Goal: Information Seeking & Learning: Find contact information

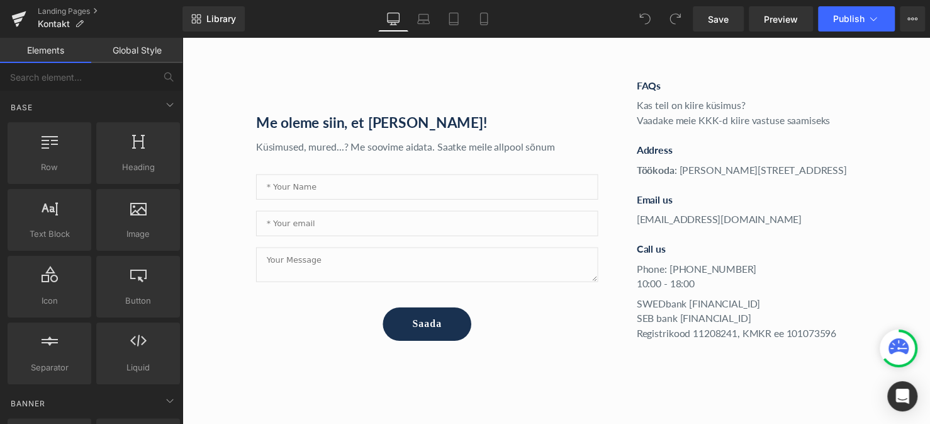
scroll to position [504, 0]
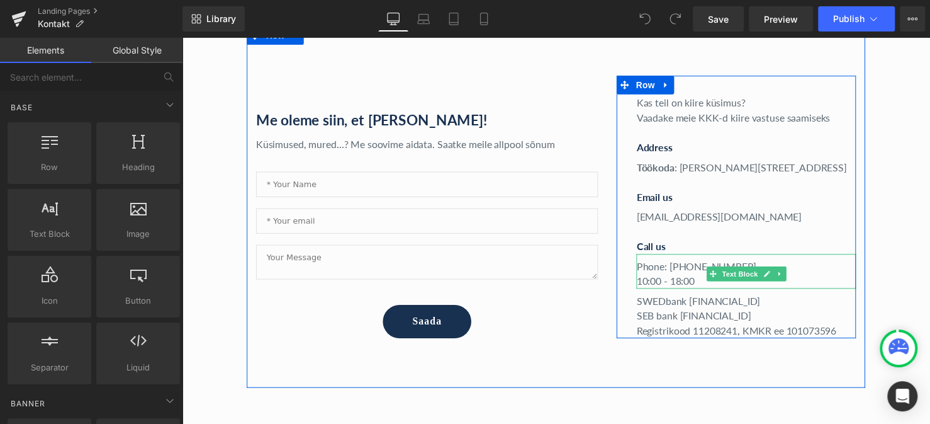
click at [696, 286] on p "Phone: [PHONE_NUMBER]:00 - 18:00" at bounding box center [756, 277] width 223 height 30
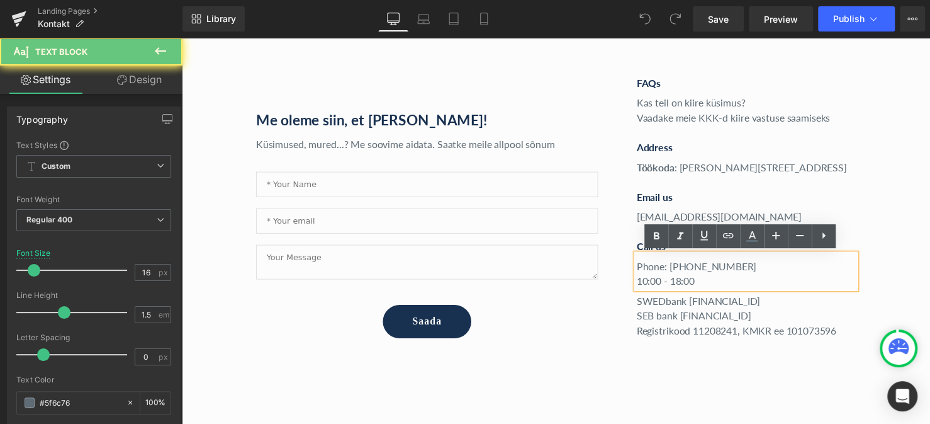
click at [646, 282] on p "Phone: [PHONE_NUMBER]:00 - 18:00" at bounding box center [756, 277] width 223 height 30
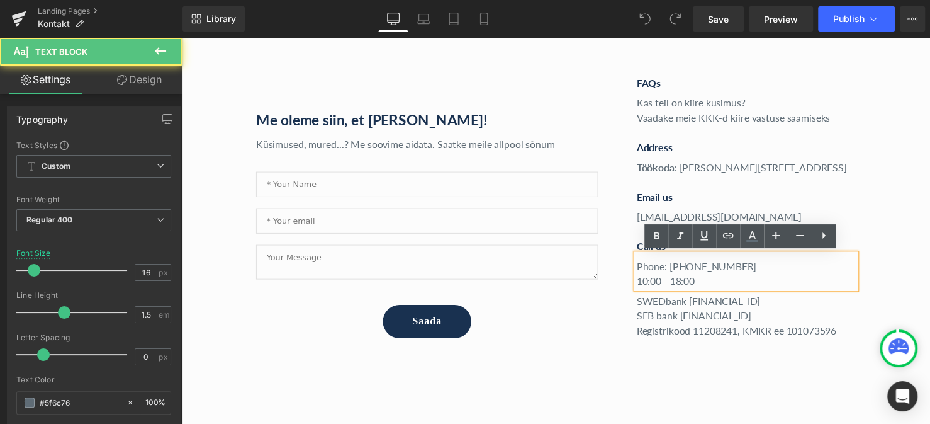
click at [645, 281] on div "Phone: [PHONE_NUMBER]:00 - 18:00" at bounding box center [756, 274] width 223 height 35
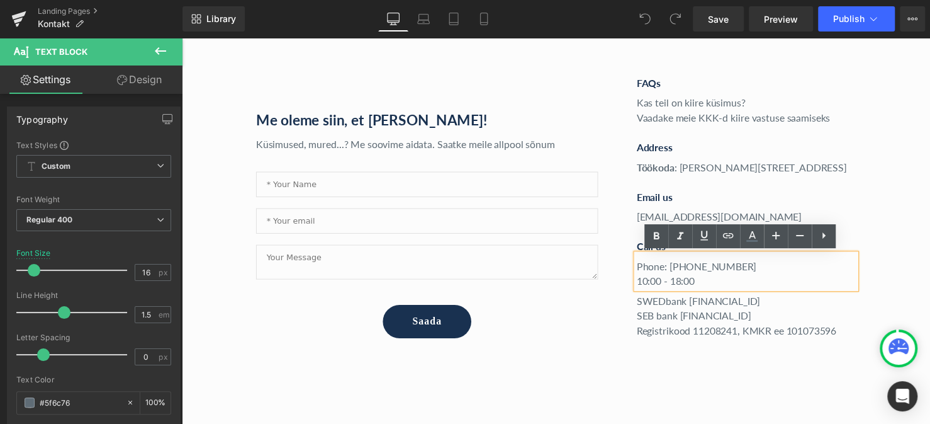
click at [645, 279] on p "Phone: [PHONE_NUMBER]:00 - 18:00" at bounding box center [756, 277] width 223 height 30
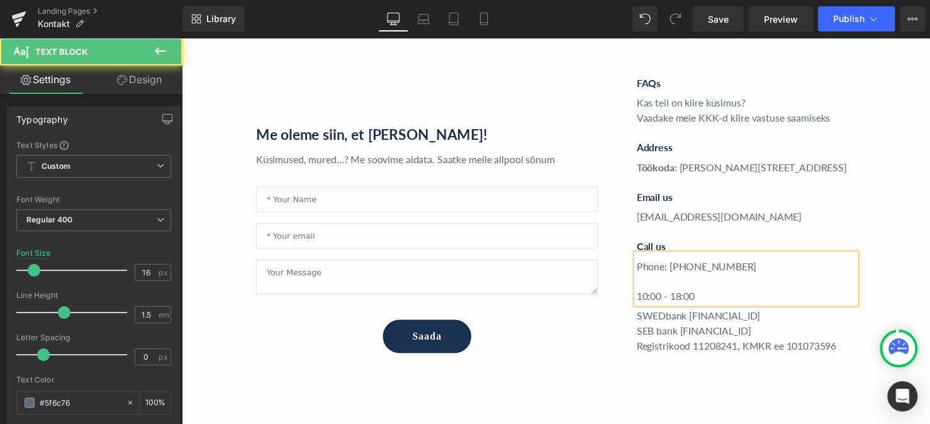
click at [645, 281] on p "Phone: [PHONE_NUMBER]" at bounding box center [756, 277] width 223 height 30
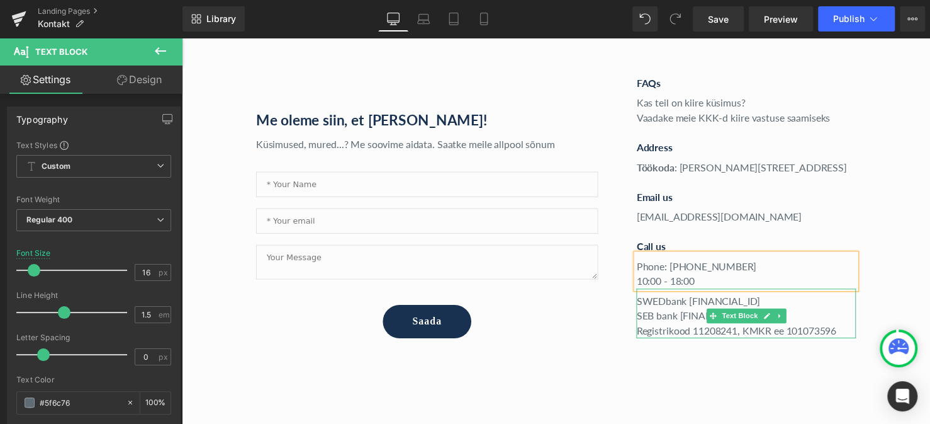
click at [671, 317] on p "SEB bank [FINANCIAL_ID]" at bounding box center [756, 320] width 223 height 15
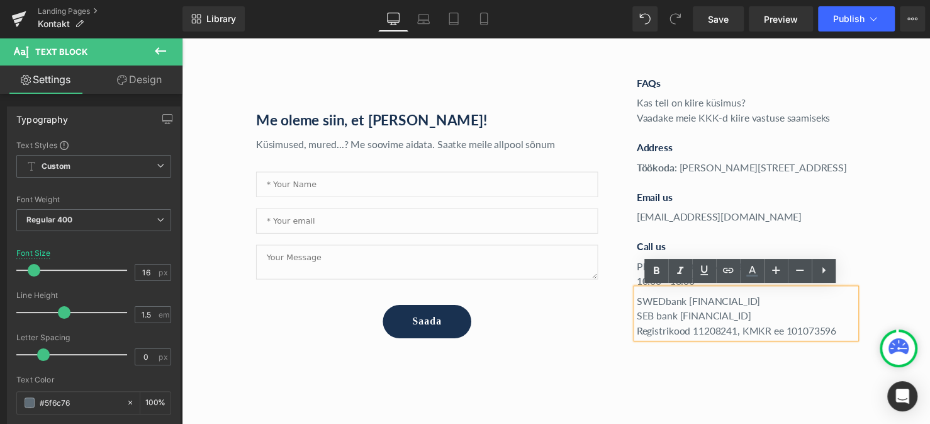
click at [605, 315] on div "Me oleme siin, et [PERSON_NAME]! Text Block Küsimused, mured...? Me soovime aid…" at bounding box center [431, 209] width 367 height 267
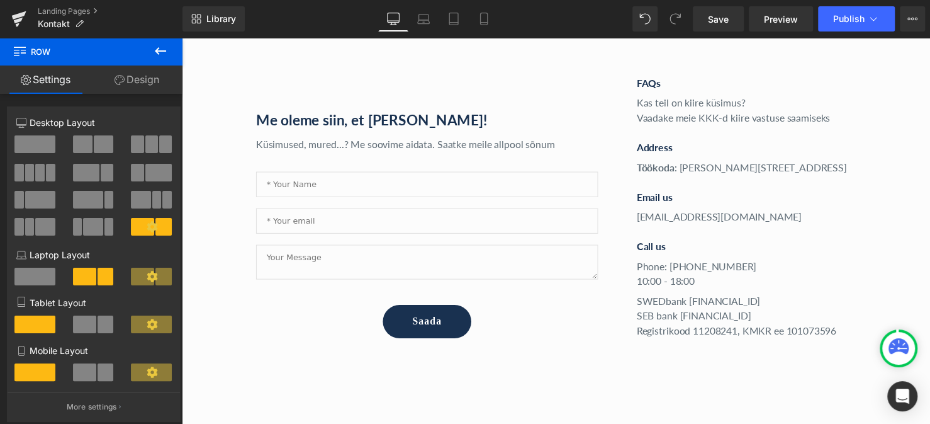
click at [660, 313] on p "SEB bank [FINANCIAL_ID]" at bounding box center [756, 320] width 223 height 15
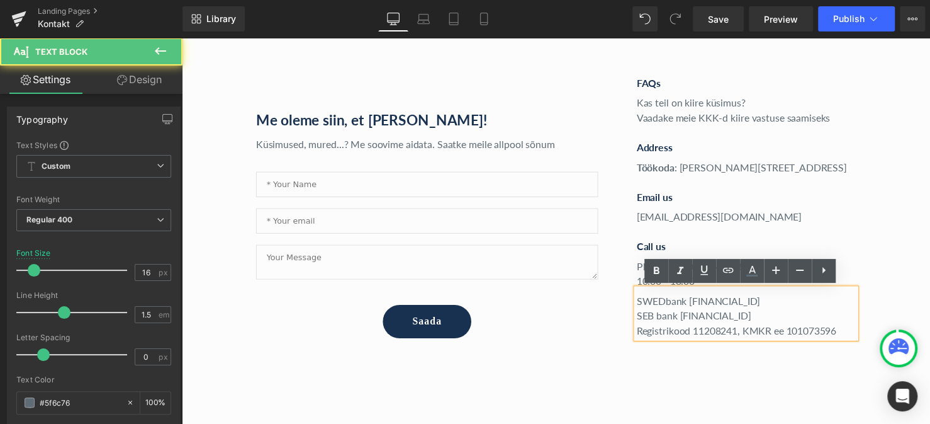
click at [669, 303] on p "SWEDbank [FINANCIAL_ID]" at bounding box center [756, 305] width 223 height 15
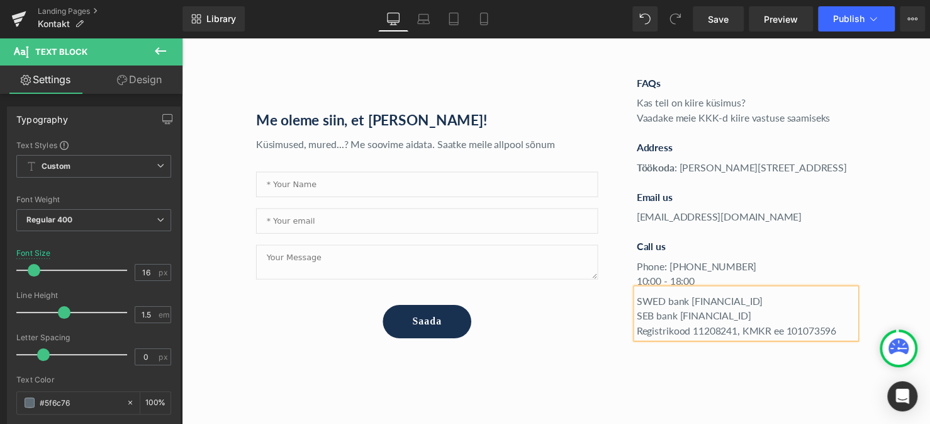
click at [560, 364] on div "Me oleme siin, et [PERSON_NAME]! Text Block Küsimused, mured...? Me soovime aid…" at bounding box center [562, 210] width 629 height 368
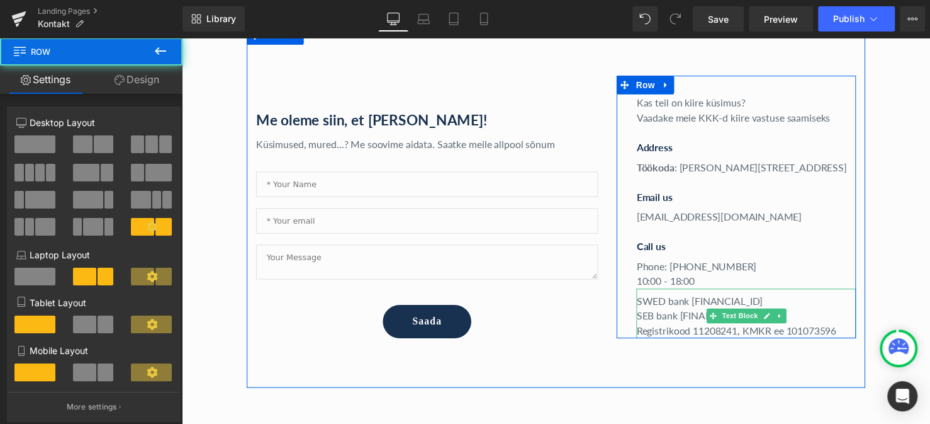
click at [692, 334] on p "Registrikood 11208241, KMKR ee 101073596" at bounding box center [756, 335] width 223 height 15
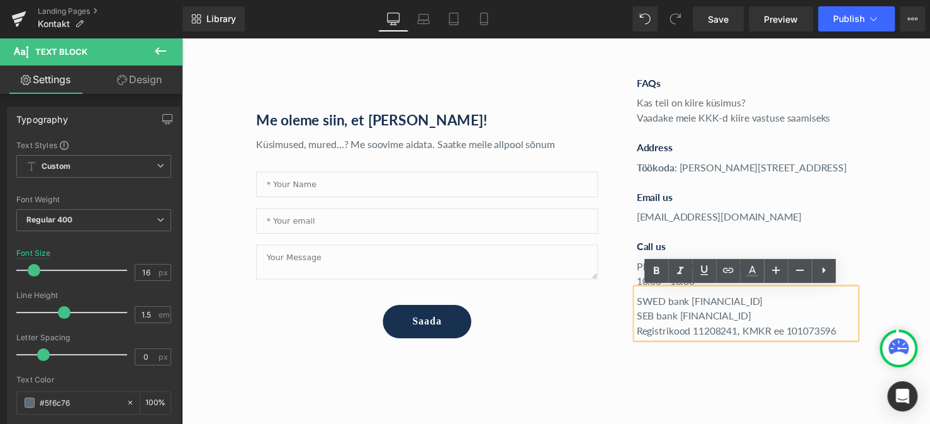
click at [642, 365] on div "Me oleme siin, et [PERSON_NAME]! Text Block Küsimused, mured...? Me soovime aid…" at bounding box center [562, 210] width 629 height 368
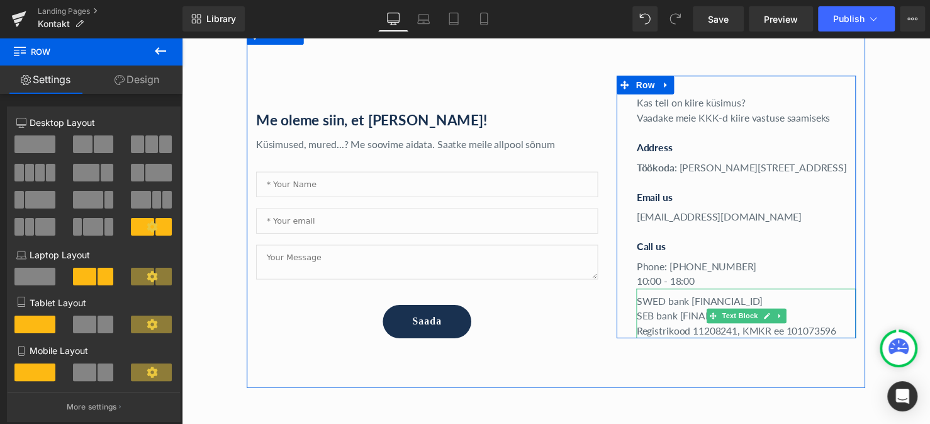
click at [782, 334] on p "Registrikood 11208241, KMKR ee 101073596" at bounding box center [756, 335] width 223 height 15
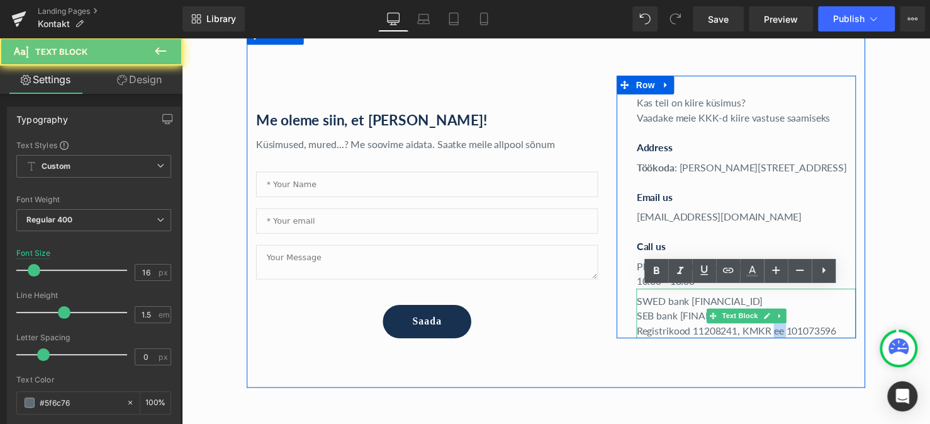
click at [782, 334] on p "Registrikood 11208241, KMKR ee 101073596" at bounding box center [756, 335] width 223 height 15
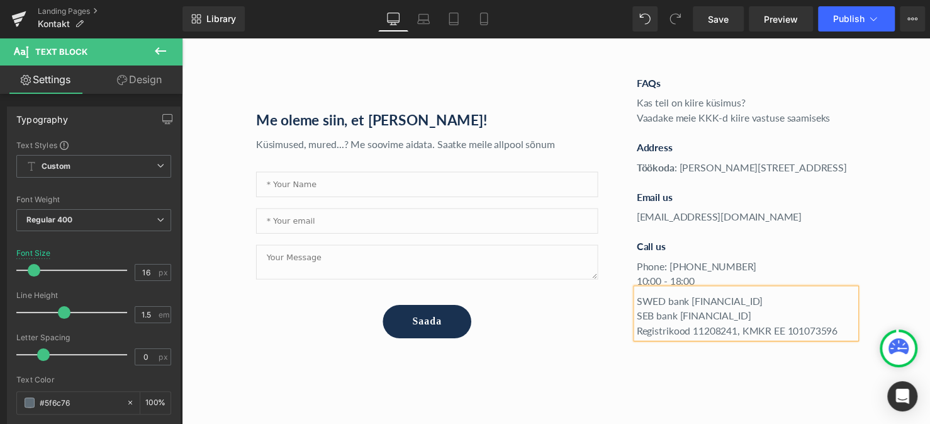
click at [759, 366] on div "Me oleme siin, et [PERSON_NAME]! Text Block Küsimused, mured...? Me soovime aid…" at bounding box center [562, 210] width 629 height 368
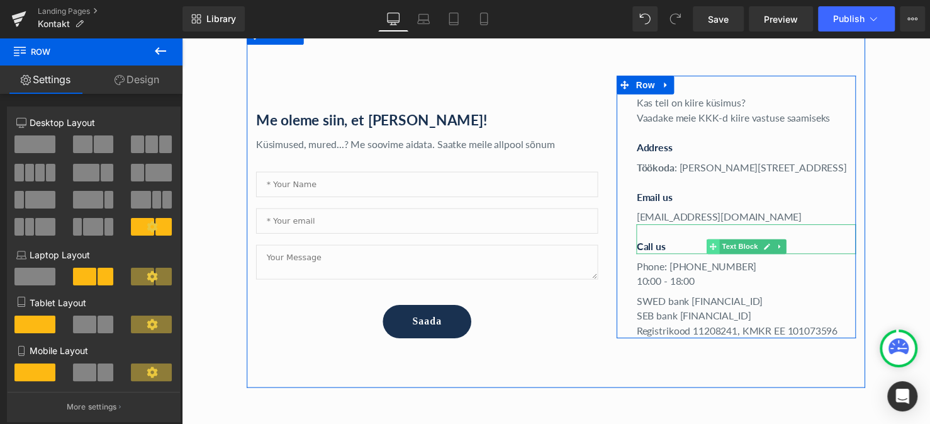
click at [719, 249] on icon at bounding box center [722, 249] width 7 height 7
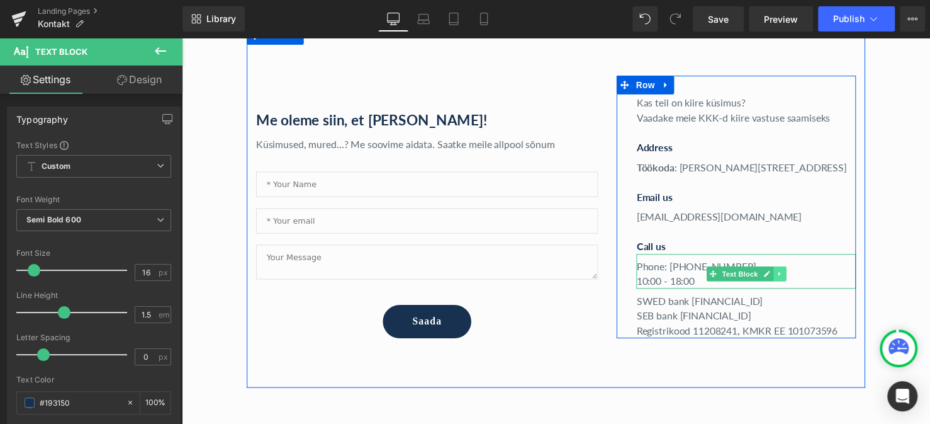
click at [787, 274] on icon at bounding box center [790, 278] width 7 height 8
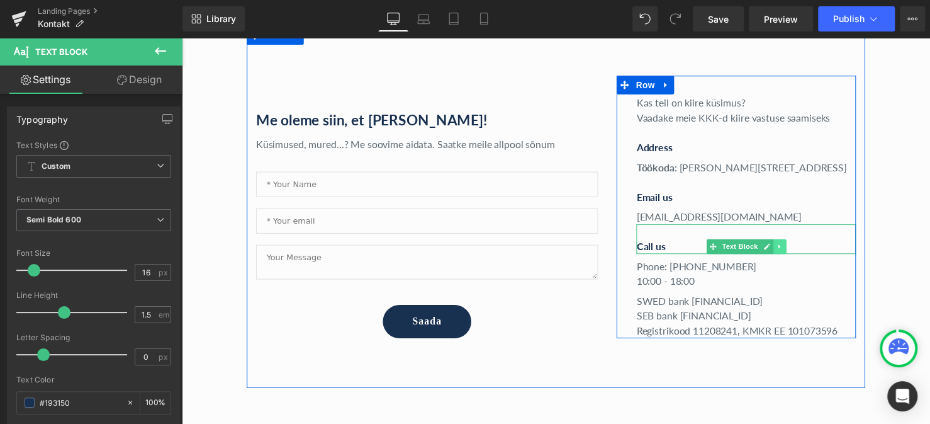
click at [787, 251] on icon at bounding box center [790, 250] width 7 height 8
click at [780, 254] on link at bounding box center [783, 249] width 13 height 15
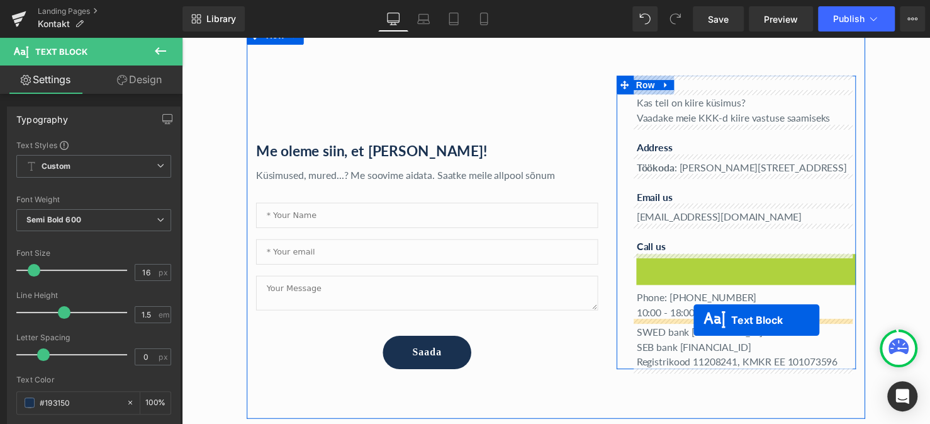
drag, startPoint x: 713, startPoint y: 279, endPoint x: 703, endPoint y: 325, distance: 47.0
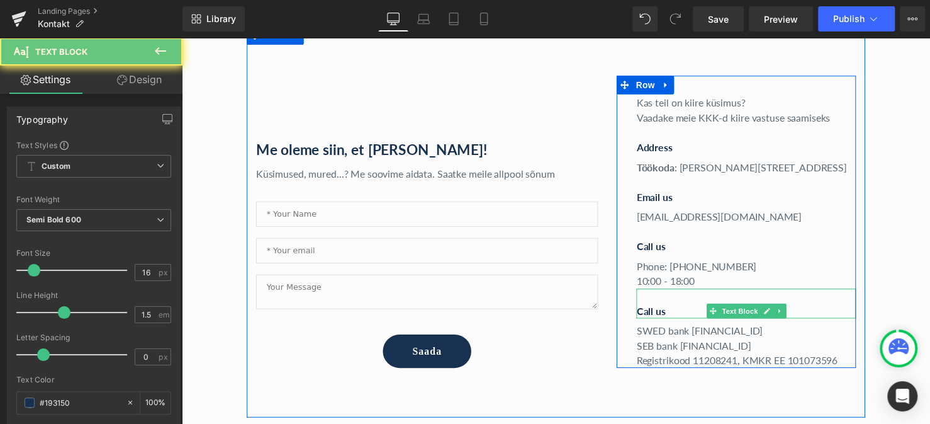
click at [654, 317] on p "Call us" at bounding box center [756, 315] width 223 height 15
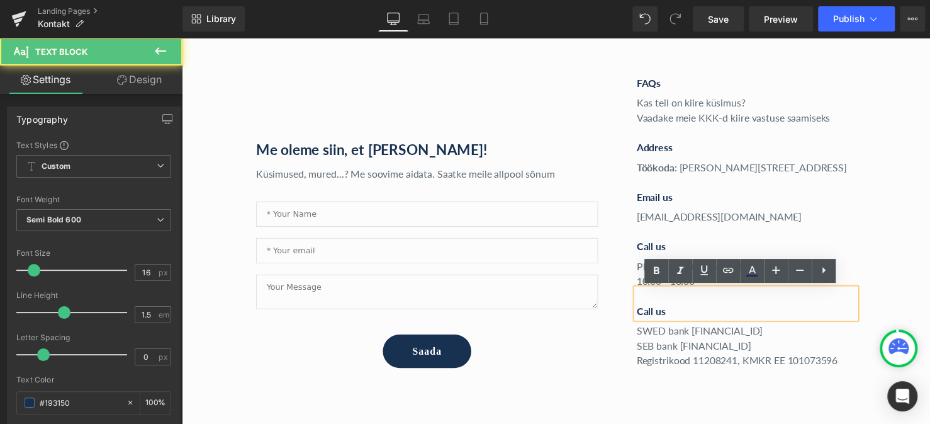
click at [657, 312] on p "Call us" at bounding box center [756, 315] width 223 height 15
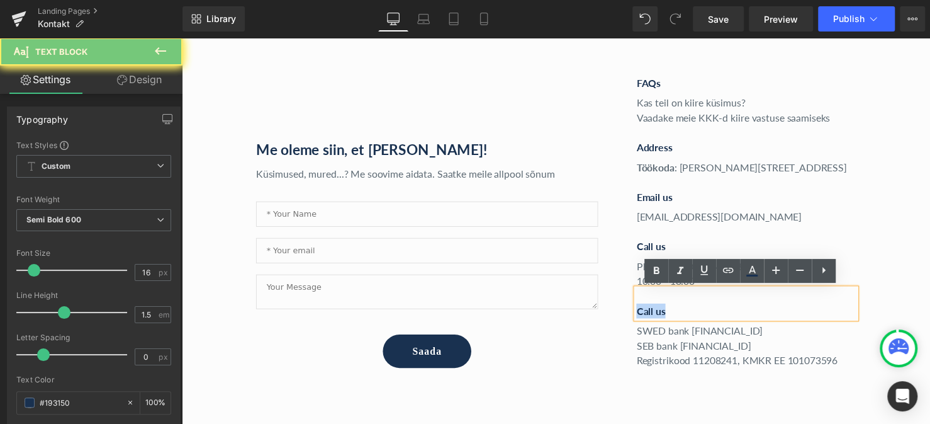
click at [657, 312] on p "Call us" at bounding box center [756, 315] width 223 height 15
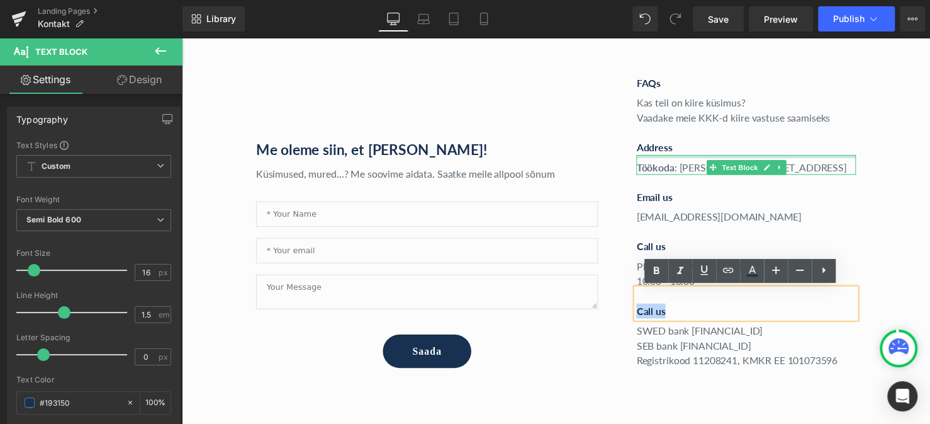
click at [660, 150] on p "Address" at bounding box center [756, 149] width 223 height 15
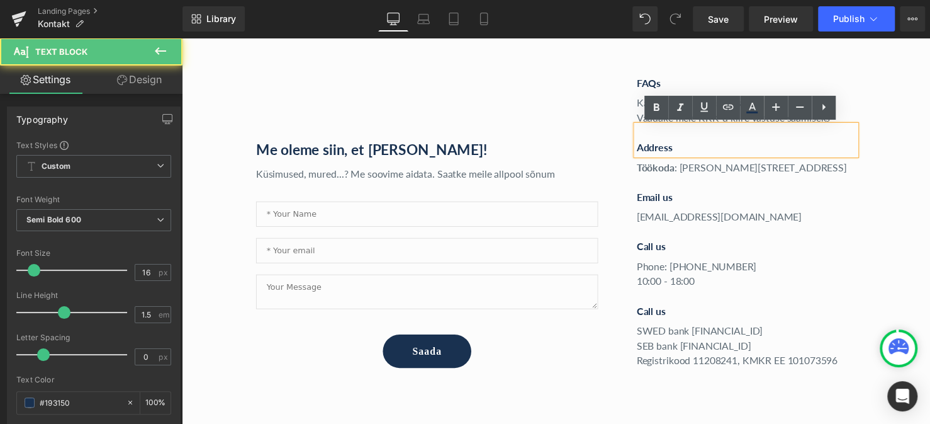
click at [660, 152] on p "Address" at bounding box center [756, 149] width 223 height 15
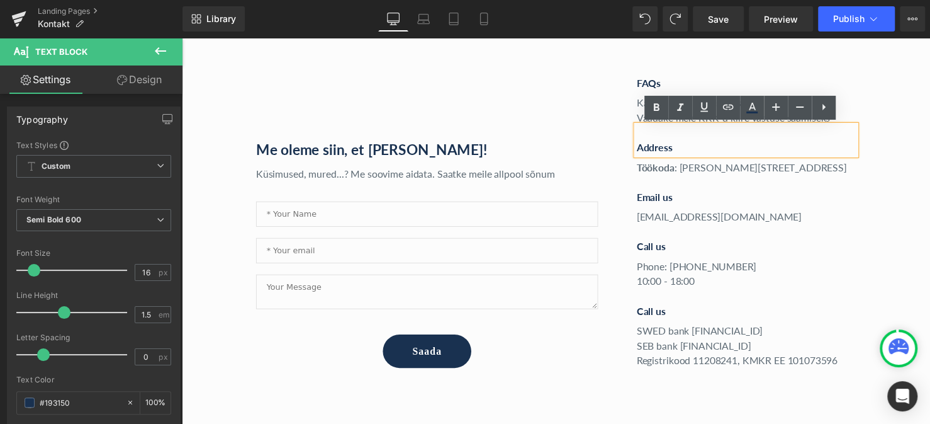
click at [682, 175] on div "Töökoda : [PERSON_NAME][STREET_ADDRESS] Text Block" at bounding box center [756, 167] width 223 height 20
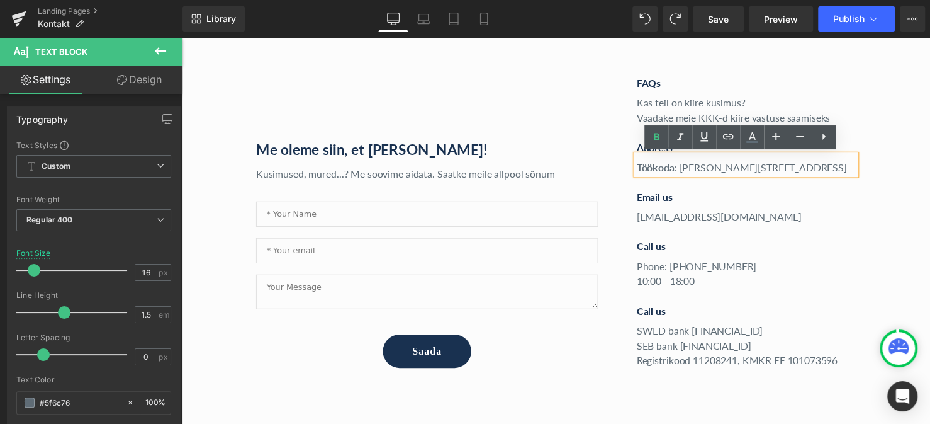
click at [689, 168] on p "Töökoda : [PERSON_NAME][STREET_ADDRESS]" at bounding box center [756, 169] width 223 height 15
drag, startPoint x: 685, startPoint y: 168, endPoint x: 638, endPoint y: 170, distance: 46.6
click at [645, 170] on div "Töökoda : [PERSON_NAME][STREET_ADDRESS]" at bounding box center [756, 167] width 223 height 20
drag, startPoint x: 689, startPoint y: 167, endPoint x: 641, endPoint y: 167, distance: 47.8
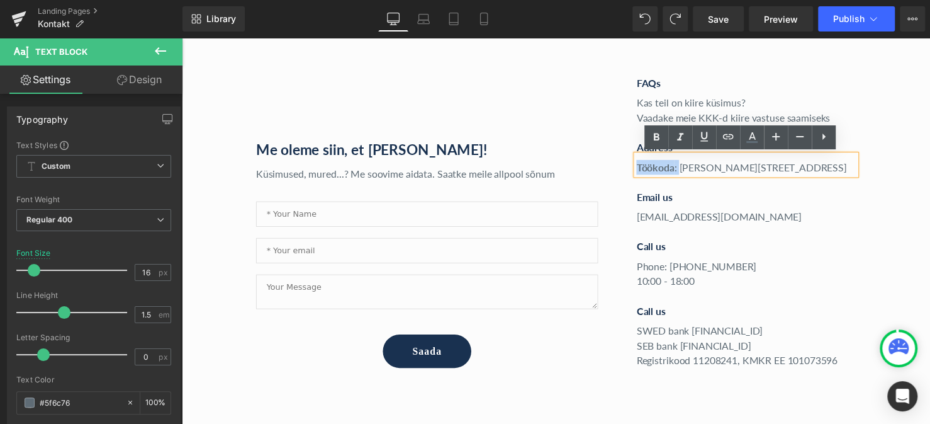
click at [645, 167] on p "Töökoda : [PERSON_NAME][STREET_ADDRESS]" at bounding box center [756, 169] width 223 height 15
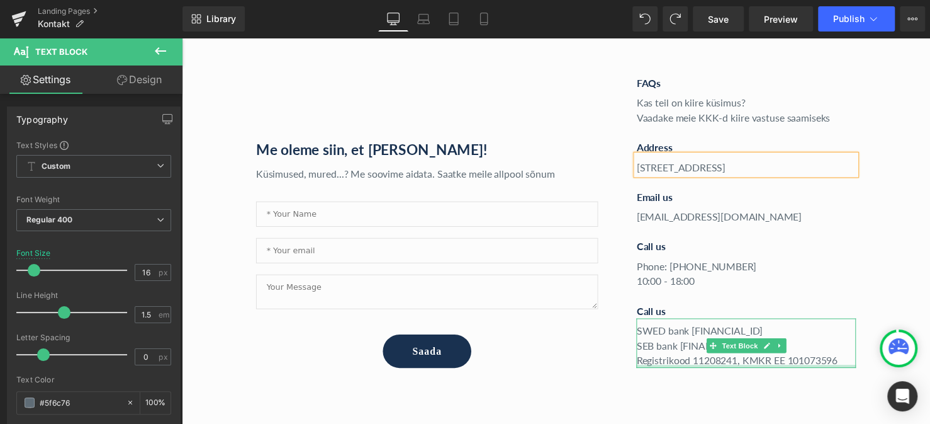
click at [686, 370] on div at bounding box center [756, 371] width 223 height 3
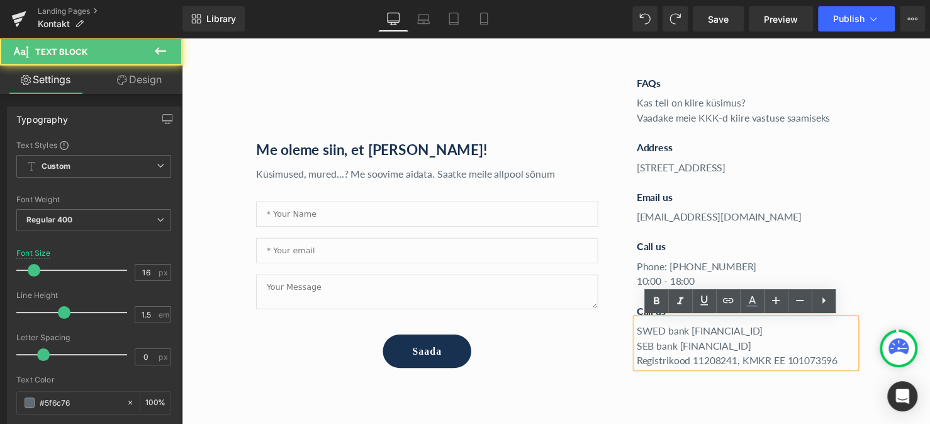
click at [680, 354] on p "SEB bank [FINANCIAL_ID]" at bounding box center [756, 350] width 223 height 15
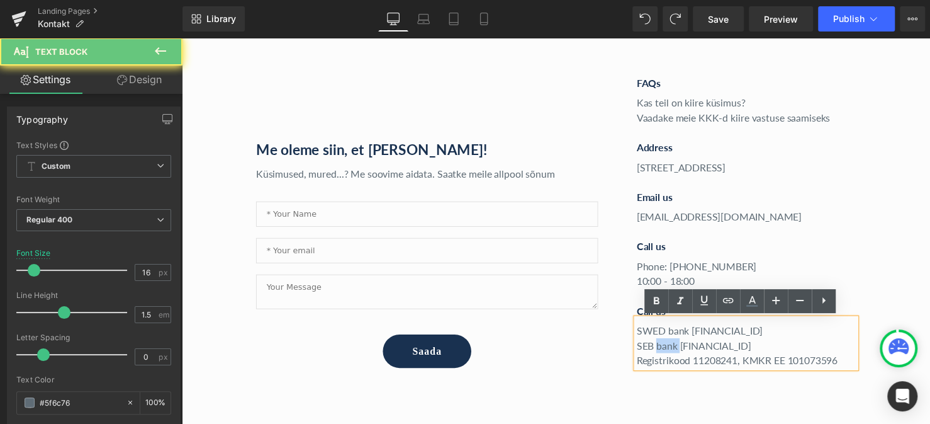
click at [680, 354] on p "SEB bank [FINANCIAL_ID]" at bounding box center [756, 350] width 223 height 15
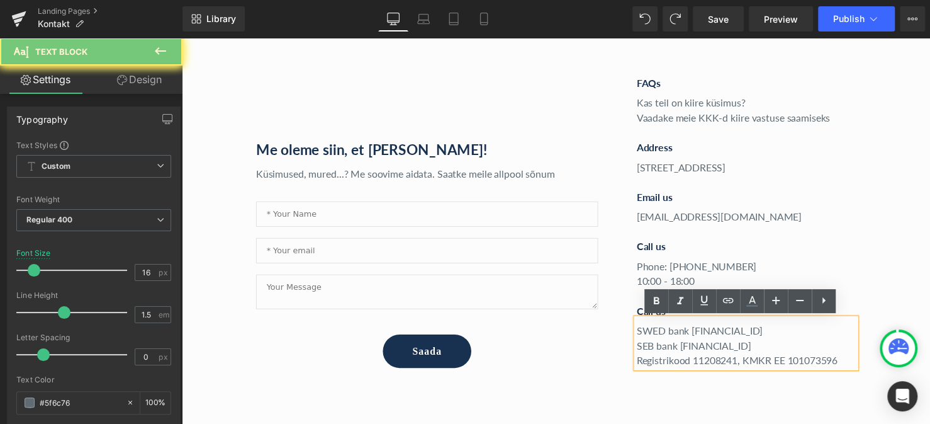
click at [714, 346] on p "SEB bank [FINANCIAL_ID]" at bounding box center [756, 350] width 223 height 15
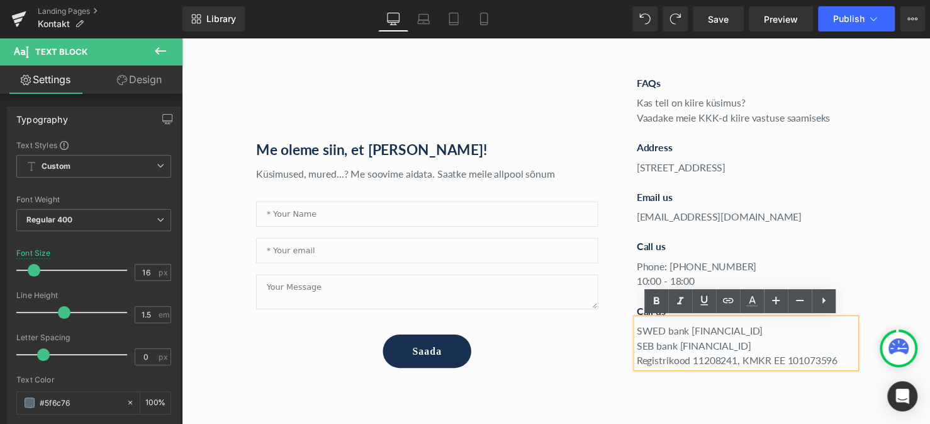
click at [723, 383] on div "Me oleme siin, et [PERSON_NAME]! Text Block Küsimused, mured...? Me soovime aid…" at bounding box center [562, 225] width 629 height 398
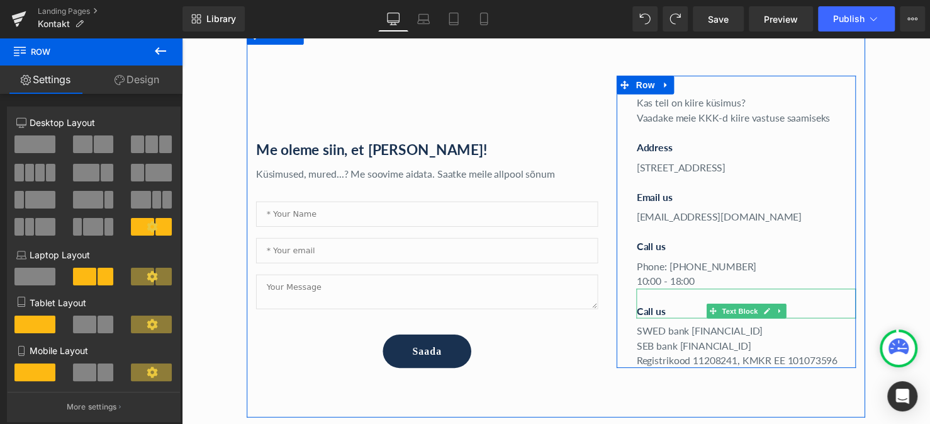
click at [655, 313] on p "Call us" at bounding box center [756, 315] width 223 height 15
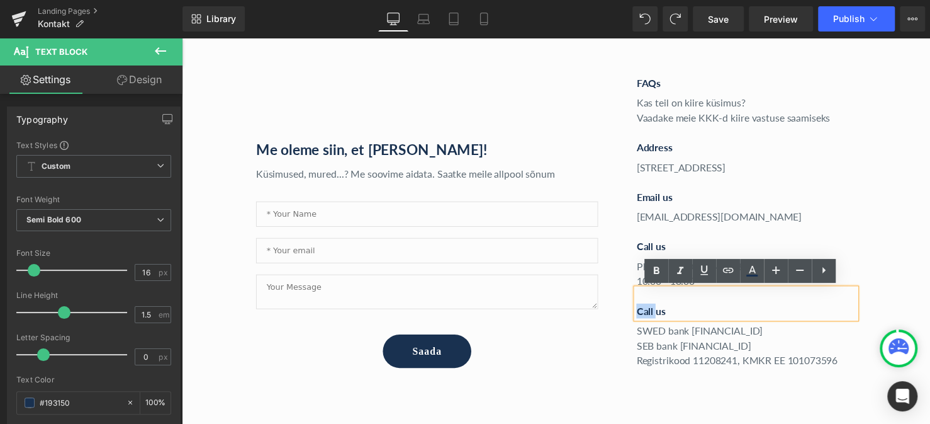
click at [655, 313] on p "Call us" at bounding box center [756, 315] width 223 height 15
click at [182, 38] on div at bounding box center [182, 38] width 0 height 0
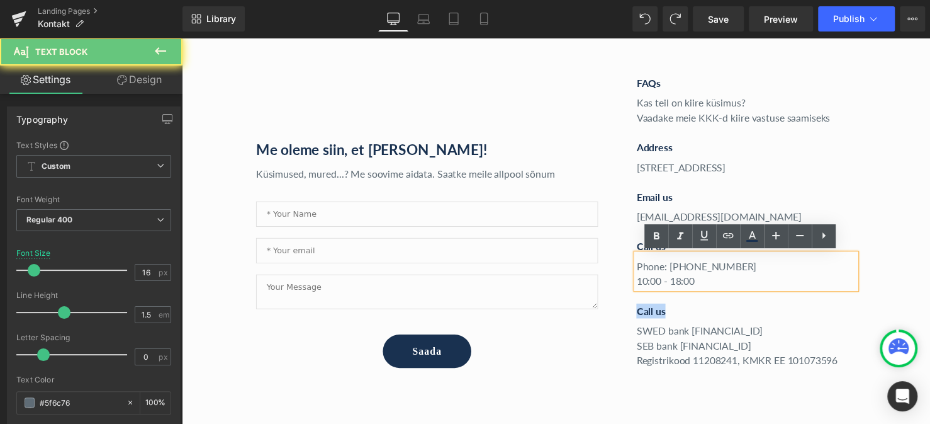
click at [645, 285] on p "10:00 - 18:00" at bounding box center [756, 285] width 223 height 15
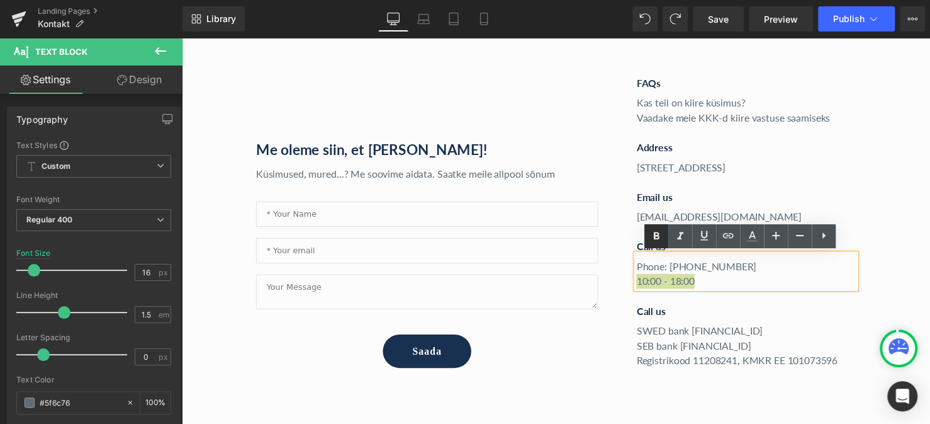
click at [661, 238] on icon at bounding box center [656, 236] width 15 height 15
click at [670, 364] on p "Registrikood 11208241, KMKR EE 101073596" at bounding box center [756, 365] width 223 height 15
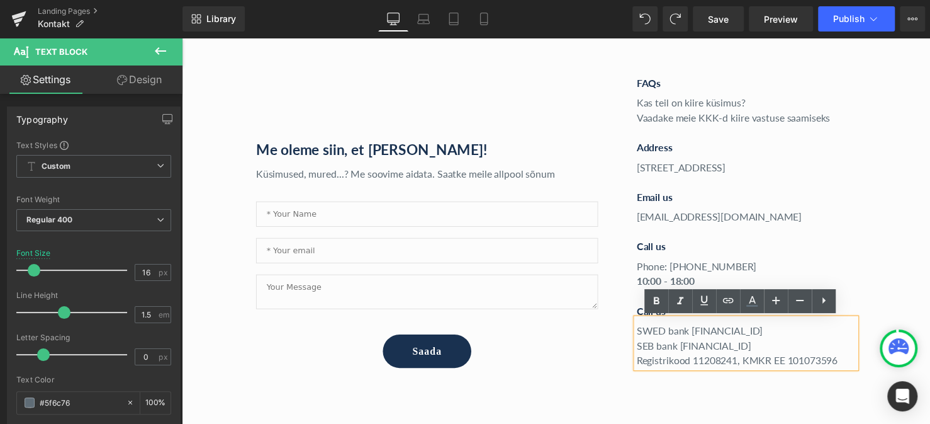
click at [731, 342] on p "SWED bank [FINANCIAL_ID]" at bounding box center [756, 335] width 223 height 15
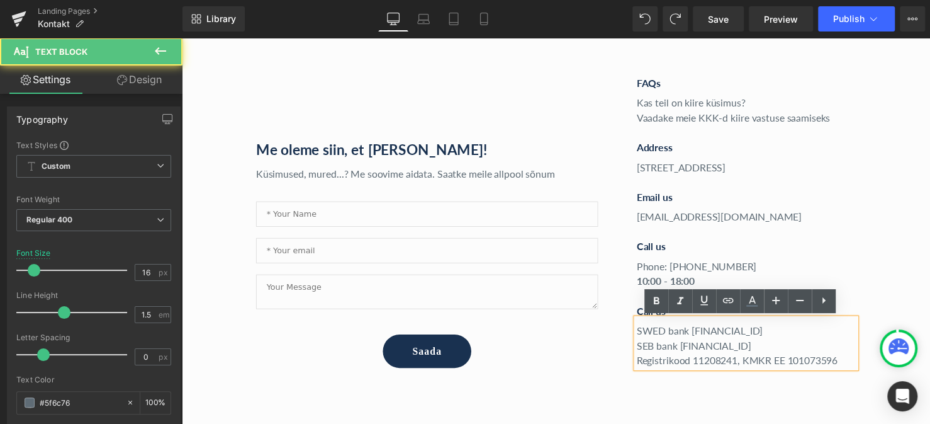
click at [182, 38] on div at bounding box center [182, 38] width 0 height 0
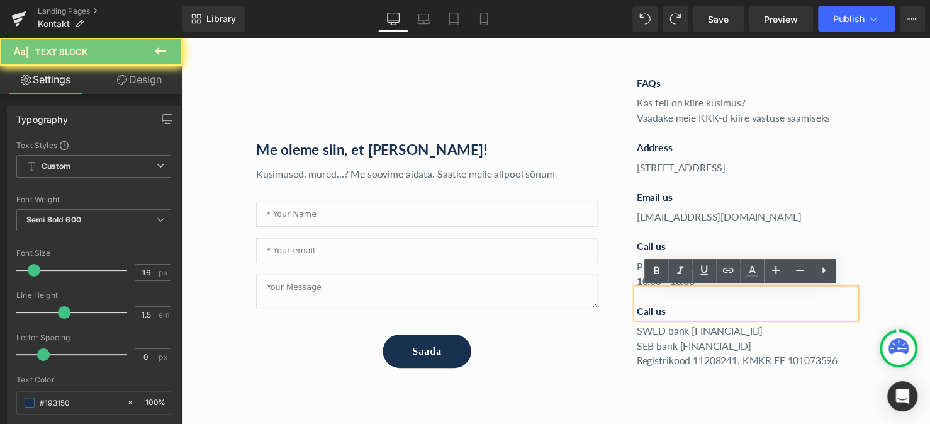
click at [645, 312] on p "Call us" at bounding box center [756, 315] width 223 height 15
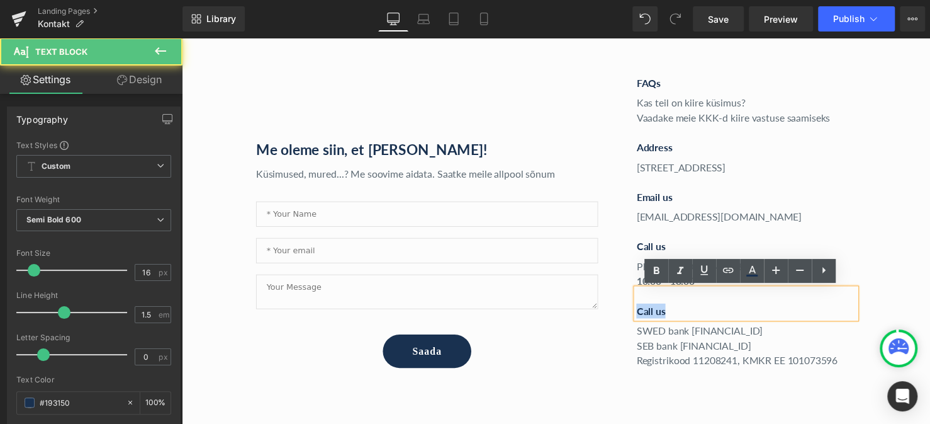
click at [645, 312] on p "Call us" at bounding box center [756, 315] width 223 height 15
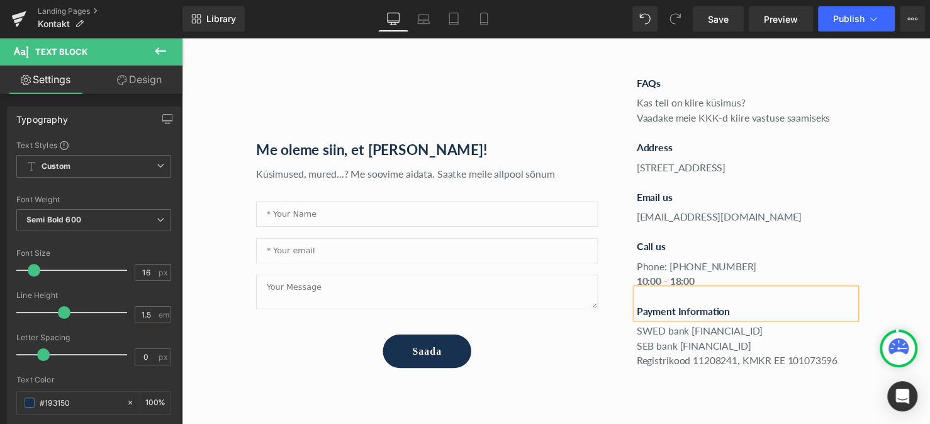
click at [671, 355] on p "SEB bank [FINANCIAL_ID]" at bounding box center [756, 350] width 223 height 15
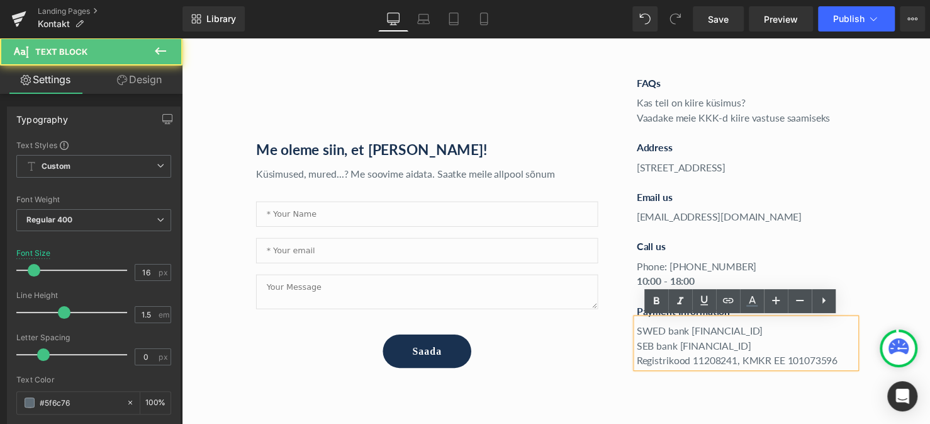
click at [596, 388] on div "Me oleme siin, et [PERSON_NAME]! Text Block Küsimused, mured...? Me soovime aid…" at bounding box center [562, 225] width 629 height 398
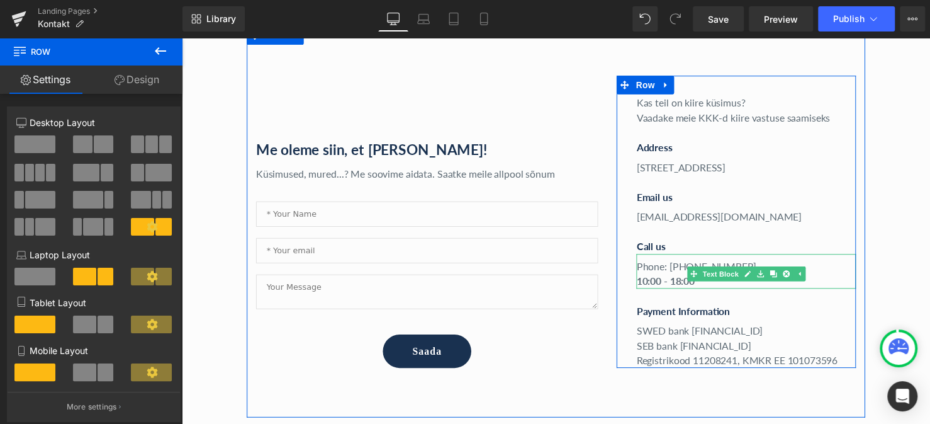
click at [674, 271] on p "Phone: [PHONE_NUMBER]" at bounding box center [756, 269] width 223 height 15
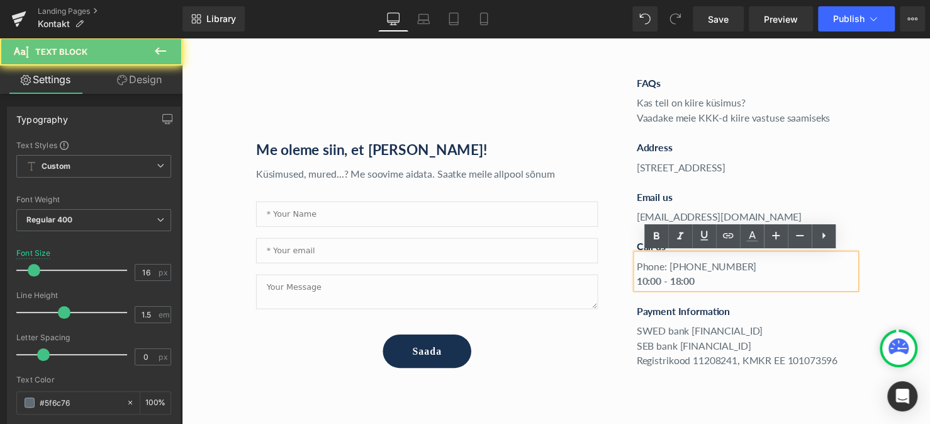
click at [652, 274] on p "Phone: [PHONE_NUMBER]" at bounding box center [756, 269] width 223 height 15
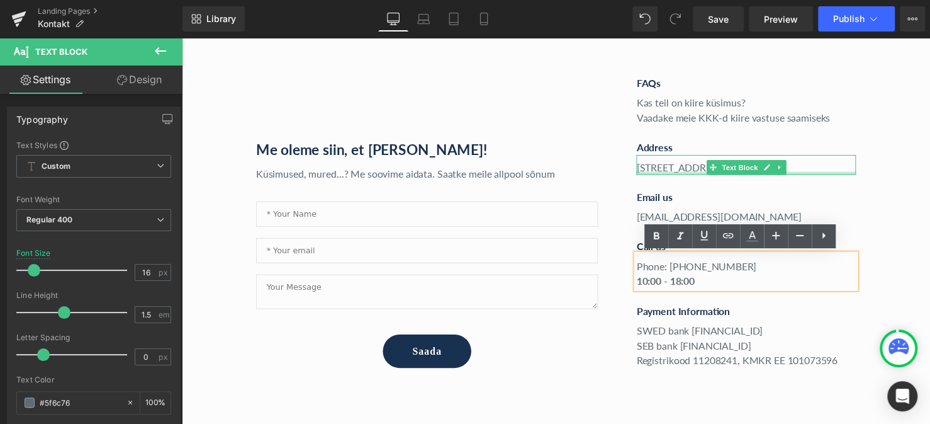
click at [645, 174] on div at bounding box center [756, 175] width 223 height 3
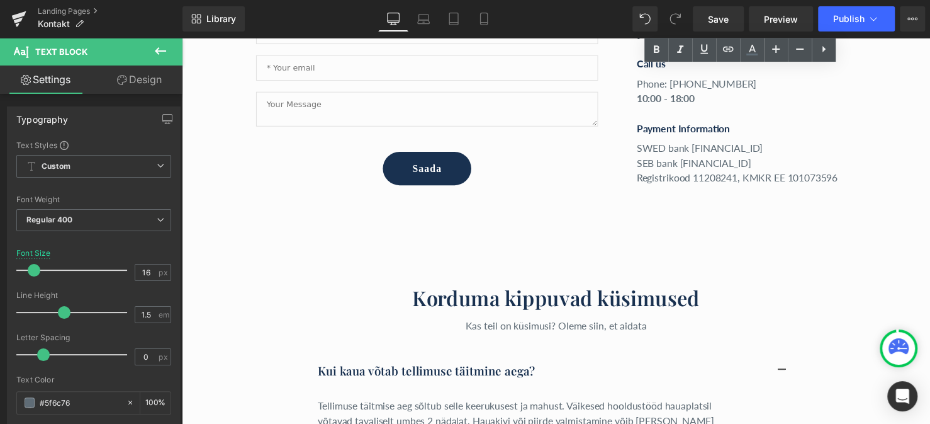
scroll to position [692, 0]
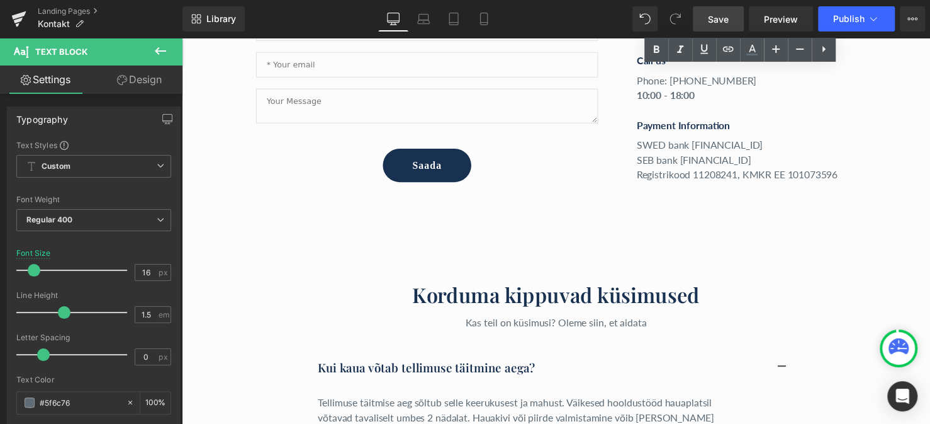
click at [721, 23] on span "Save" at bounding box center [718, 19] width 21 height 13
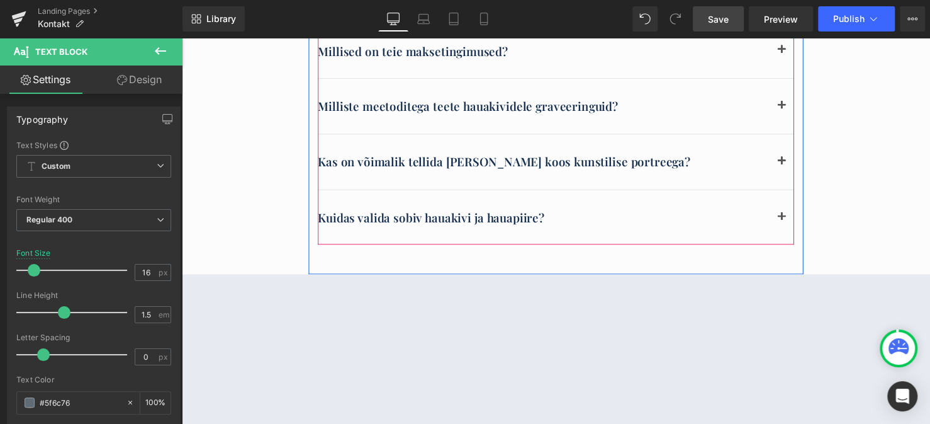
scroll to position [1133, 0]
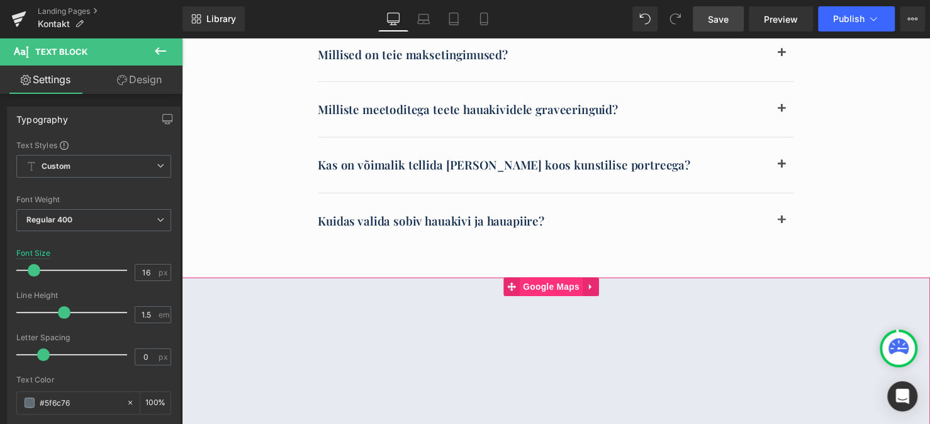
click at [541, 291] on span "Google Maps" at bounding box center [558, 290] width 64 height 19
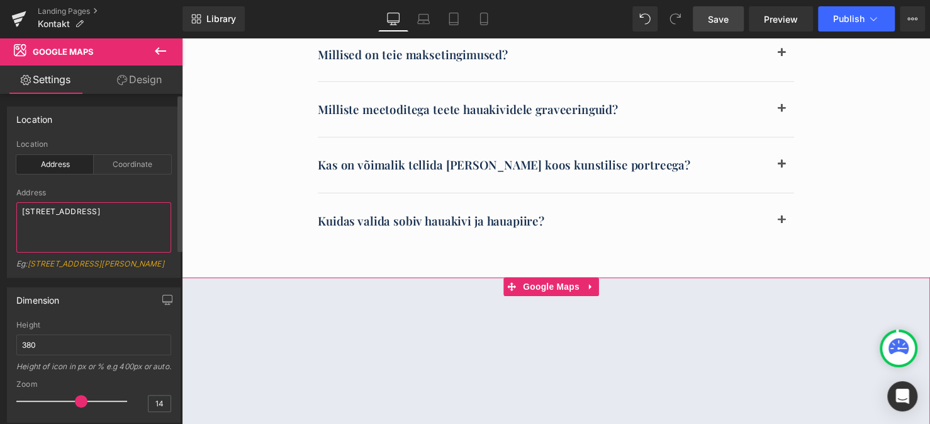
click at [73, 213] on textarea "[STREET_ADDRESS]" at bounding box center [93, 227] width 155 height 50
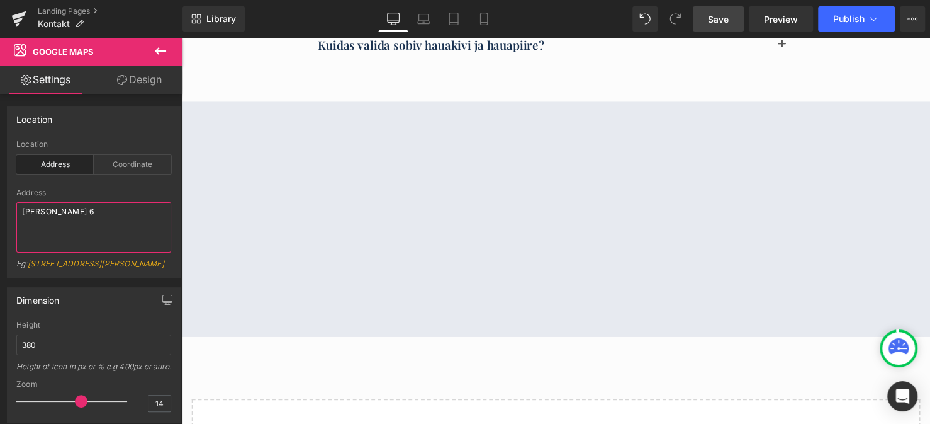
scroll to position [1322, 0]
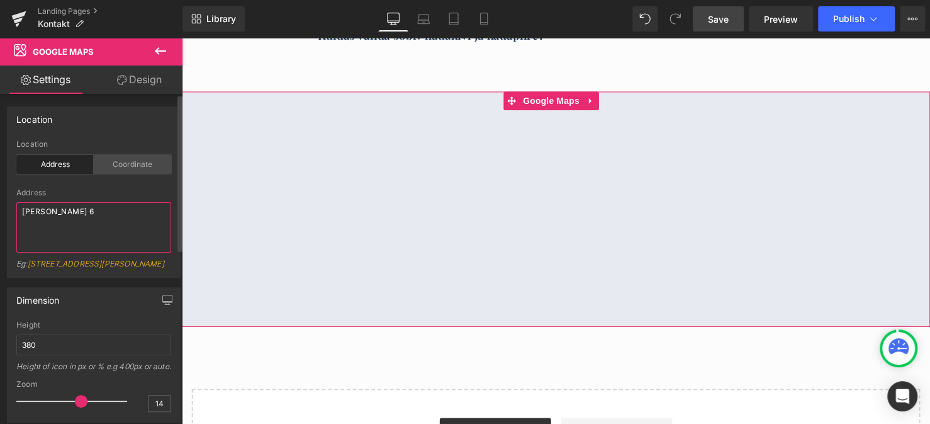
type textarea "[PERSON_NAME] 6"
click at [138, 163] on div "Coordinate" at bounding box center [132, 164] width 77 height 19
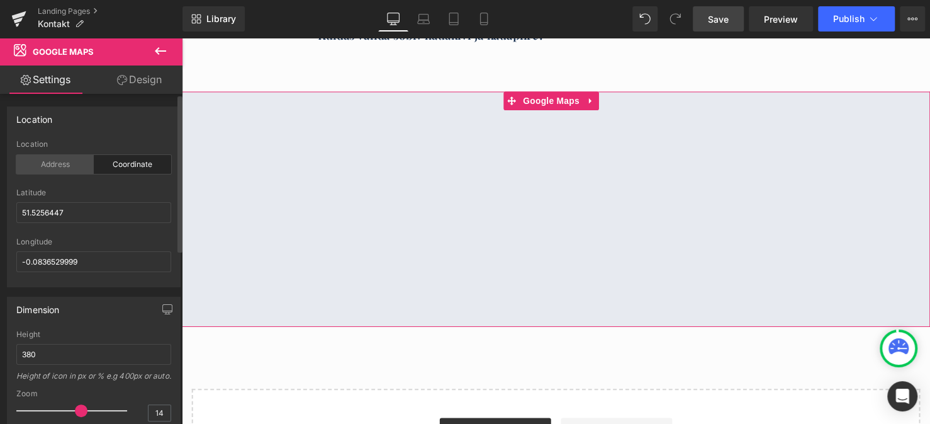
click at [54, 162] on div "Address" at bounding box center [54, 164] width 77 height 19
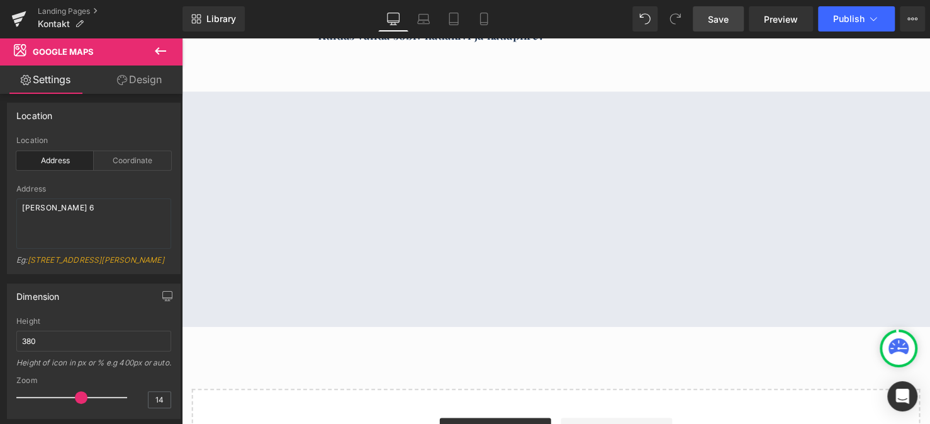
scroll to position [0, 0]
drag, startPoint x: 719, startPoint y: 22, endPoint x: 635, endPoint y: 11, distance: 85.0
click at [719, 22] on span "Save" at bounding box center [718, 19] width 21 height 13
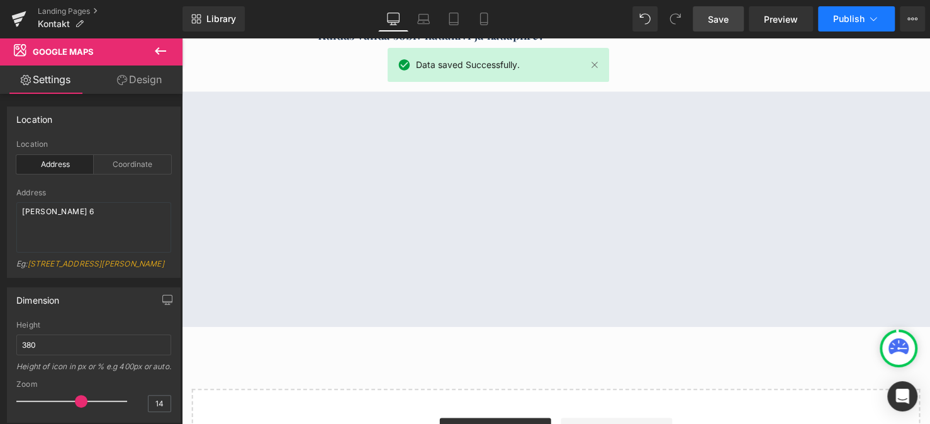
click at [871, 24] on icon at bounding box center [873, 19] width 13 height 13
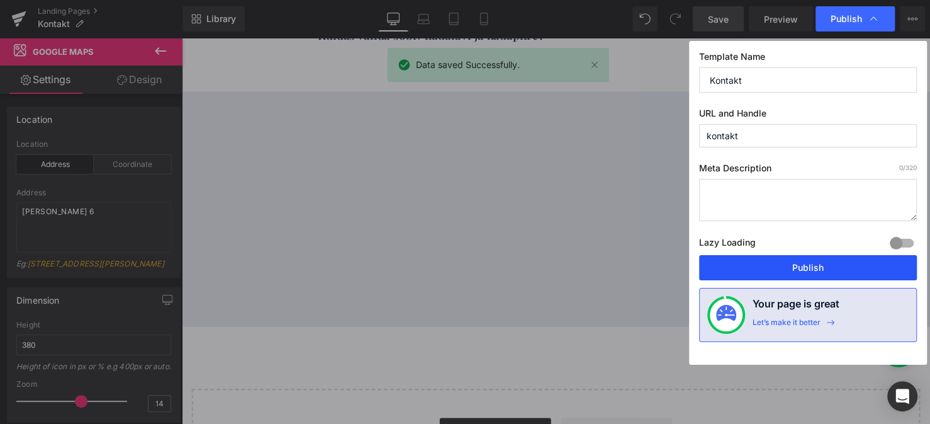
click at [747, 259] on button "Publish" at bounding box center [808, 267] width 218 height 25
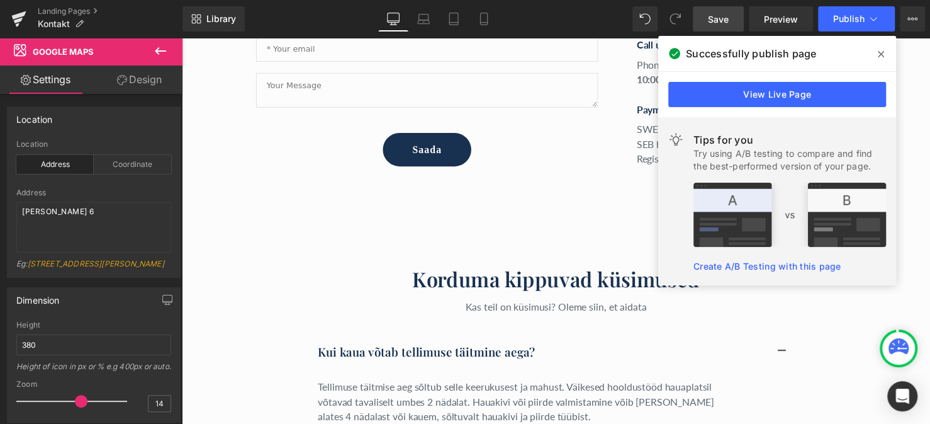
scroll to position [692, 0]
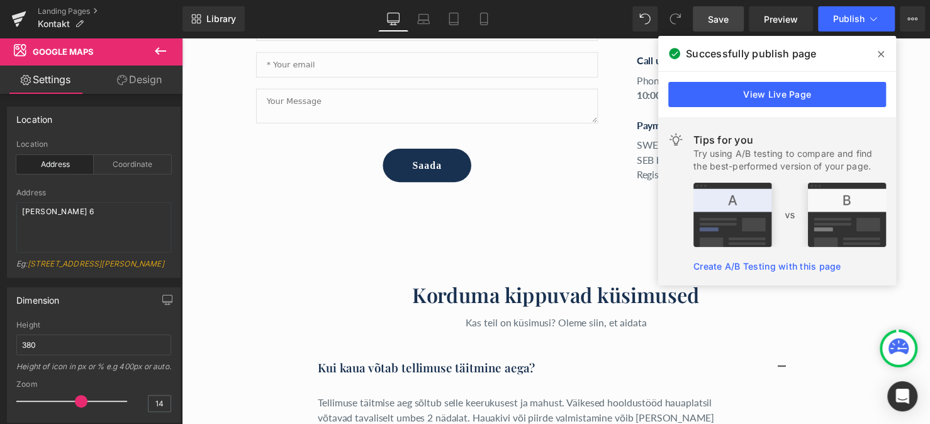
click at [882, 58] on icon at bounding box center [881, 54] width 6 height 10
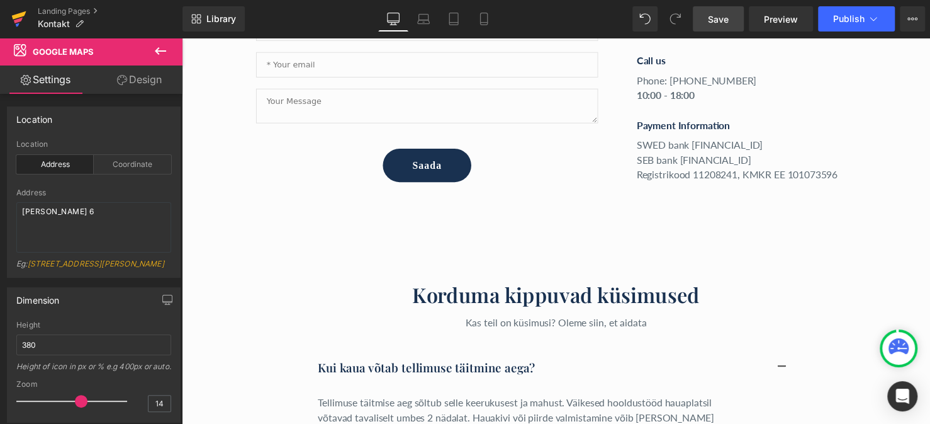
click at [20, 16] on icon at bounding box center [19, 15] width 14 height 8
